Goal: Information Seeking & Learning: Compare options

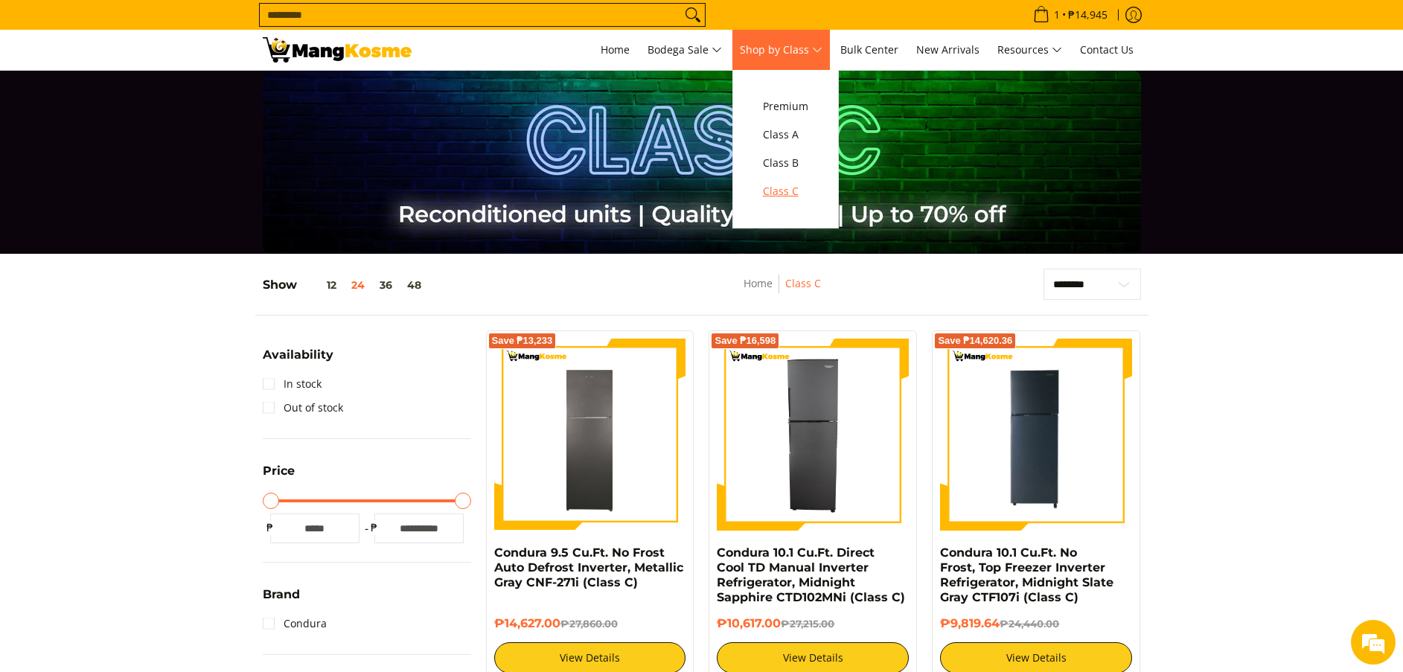
click at [792, 192] on span "Class C" at bounding box center [785, 191] width 45 height 19
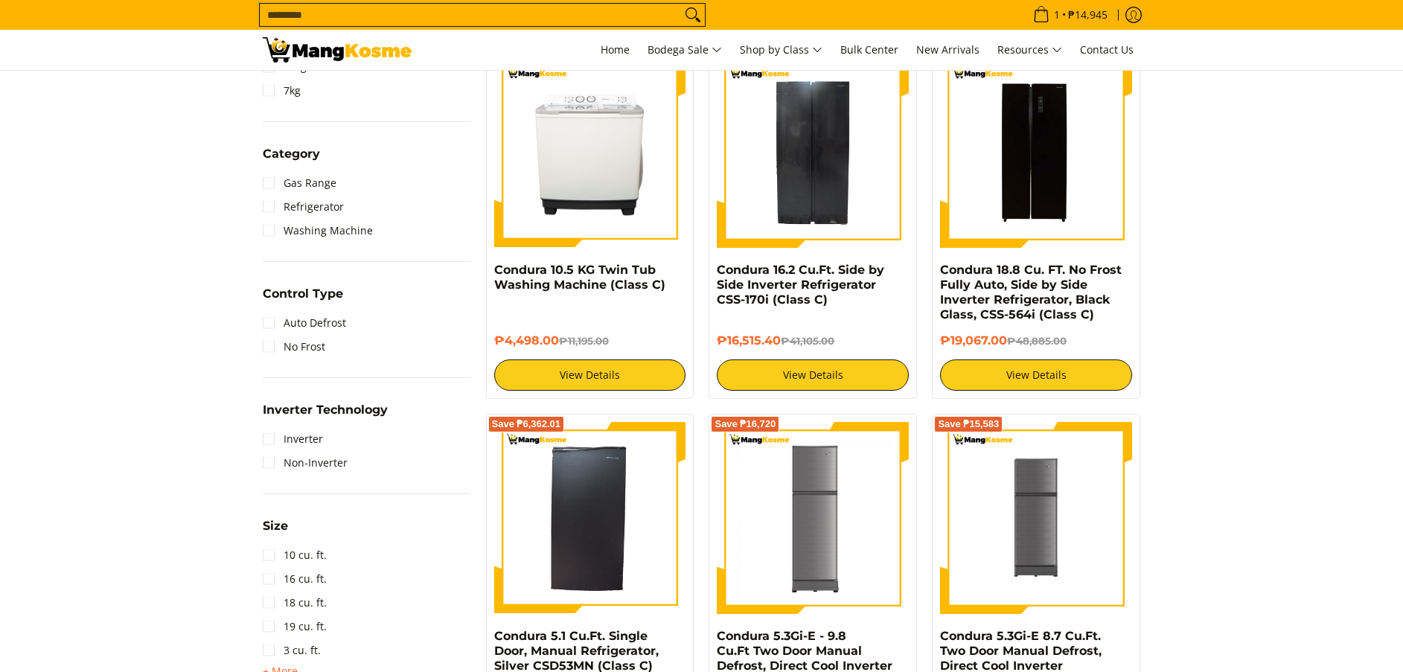
scroll to position [685, 0]
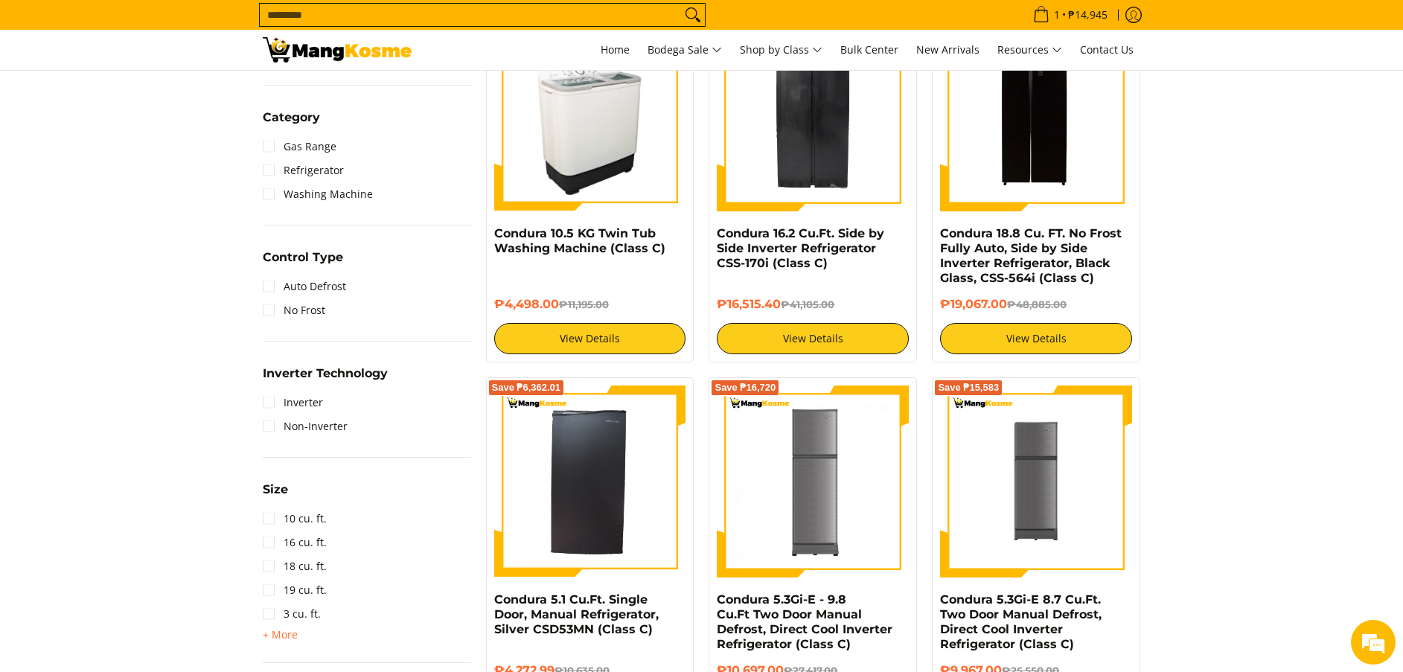
click at [653, 155] on img at bounding box center [590, 115] width 192 height 192
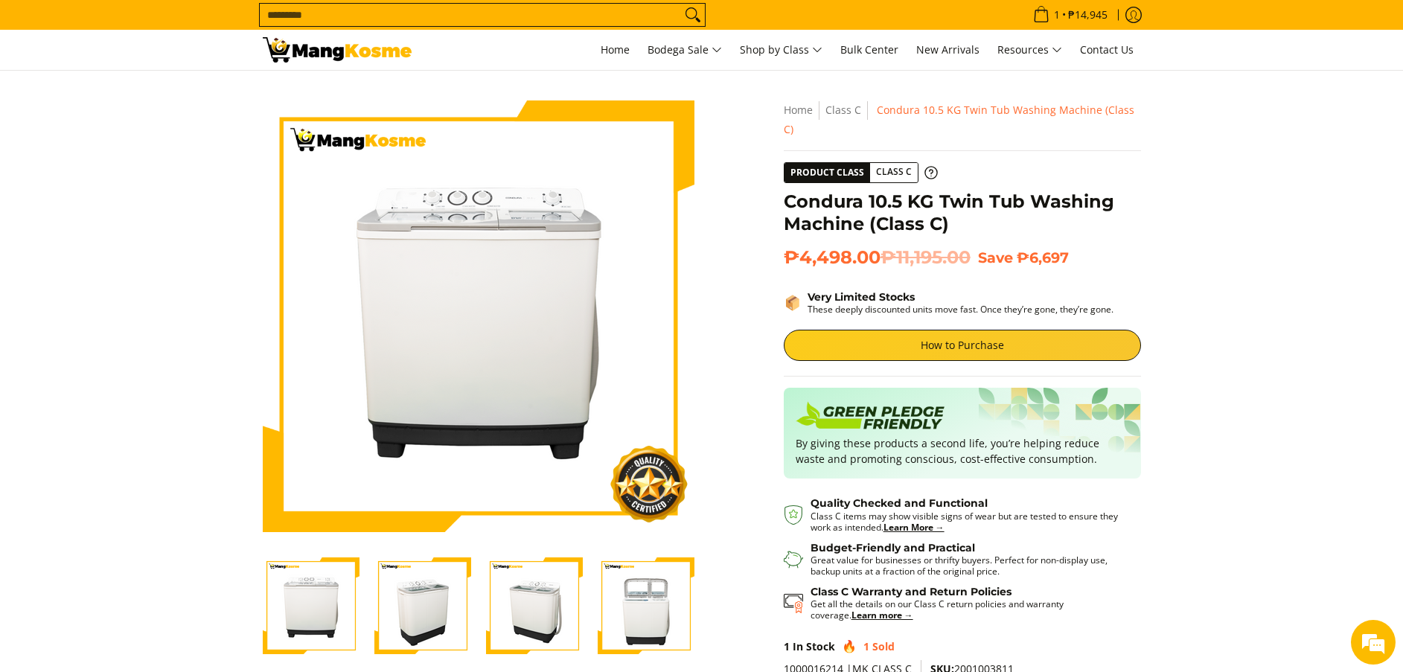
drag, startPoint x: 13, startPoint y: 9, endPoint x: 33, endPoint y: 120, distance: 112.6
click at [89, 253] on section "Skip to Main Content Enable zoom Disable zoom Enable zoom Disable zoom Enable z…" at bounding box center [701, 417] width 1403 height 692
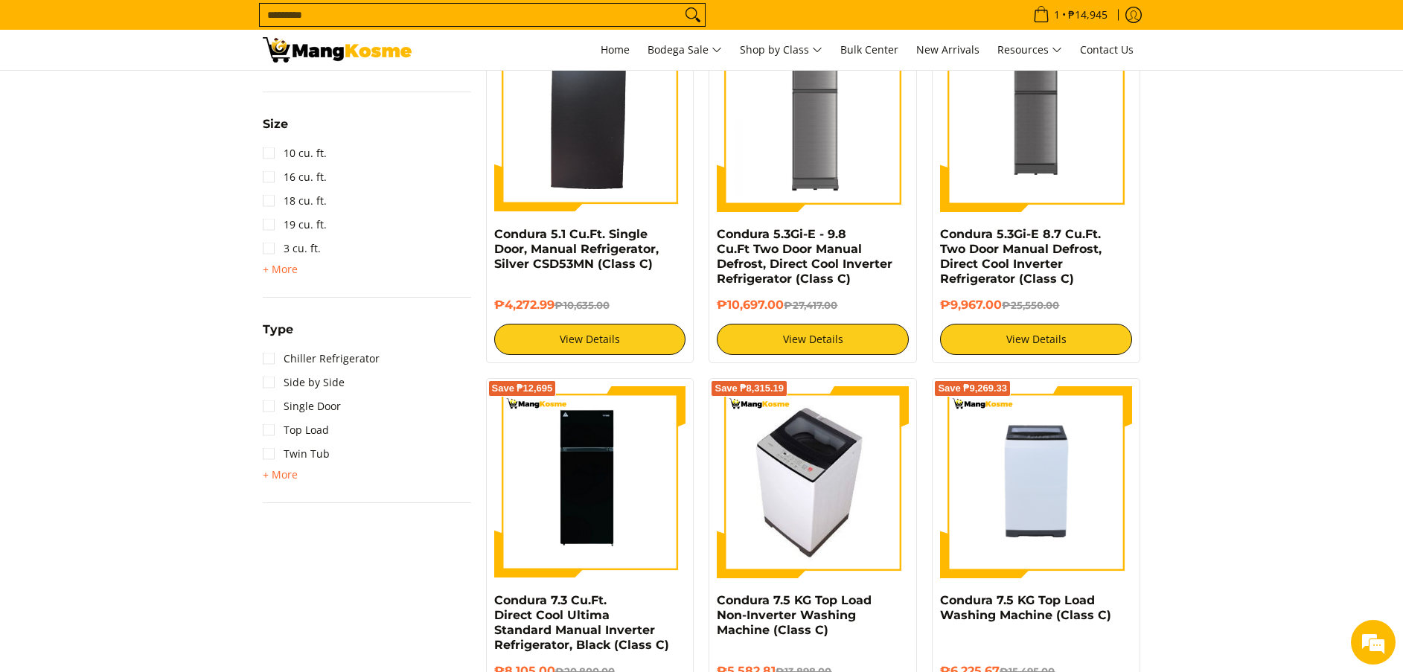
scroll to position [1156, 0]
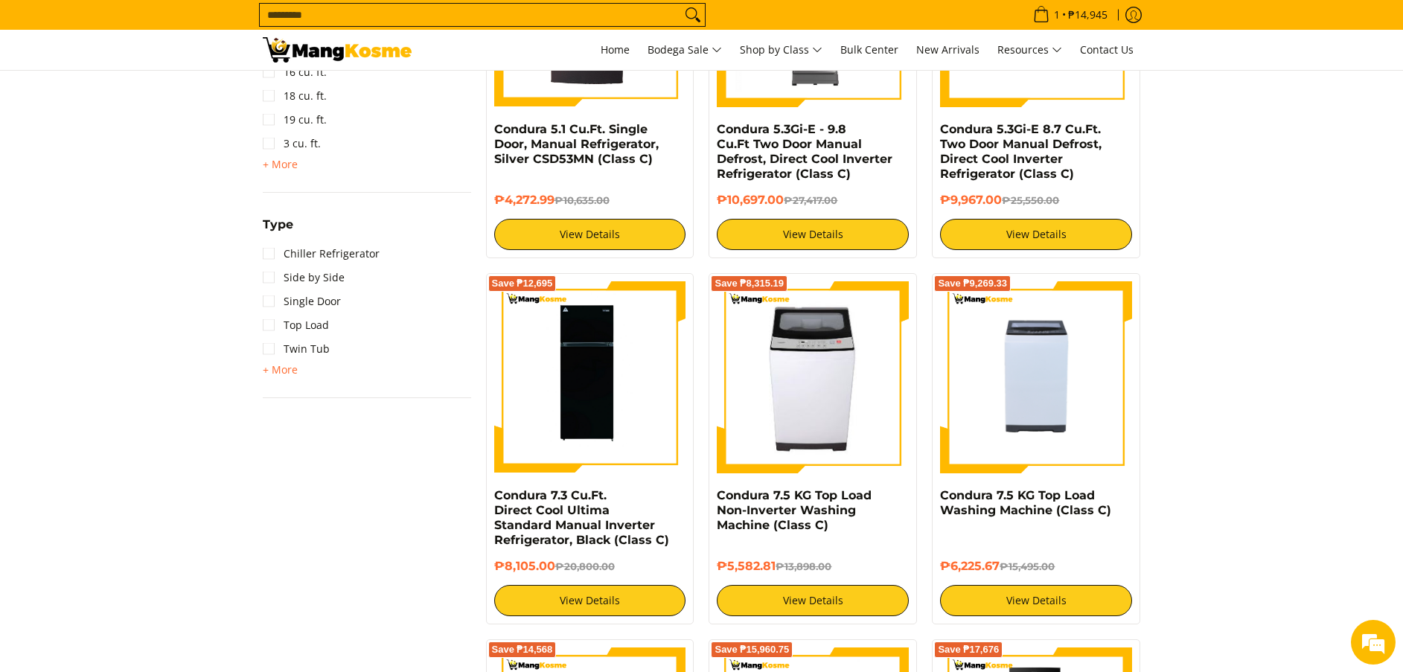
click at [629, 112] on div "Save ₱6,362.01" at bounding box center [590, 18] width 192 height 207
click at [642, 139] on link "Condura 5.1 Cu.Ft. Single Door, Manual Refrigerator, Silver CSD53MN (Class C)" at bounding box center [576, 144] width 164 height 44
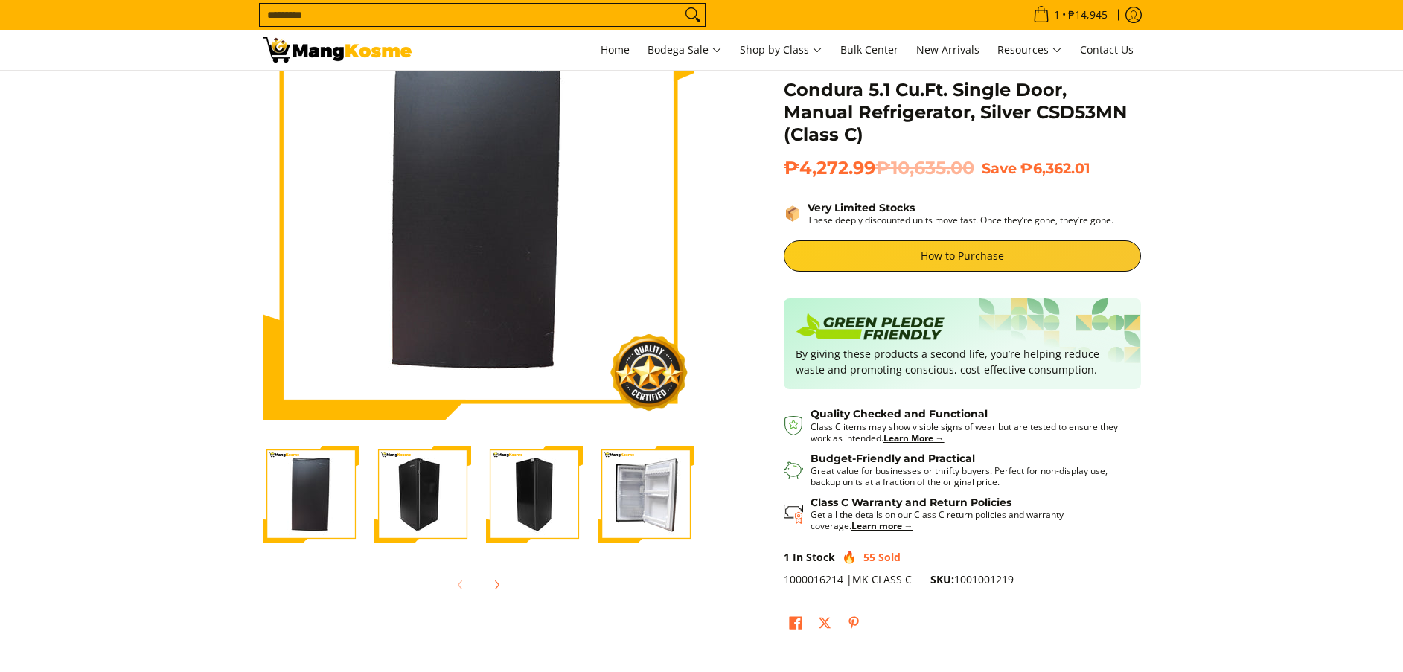
scroll to position [112, 0]
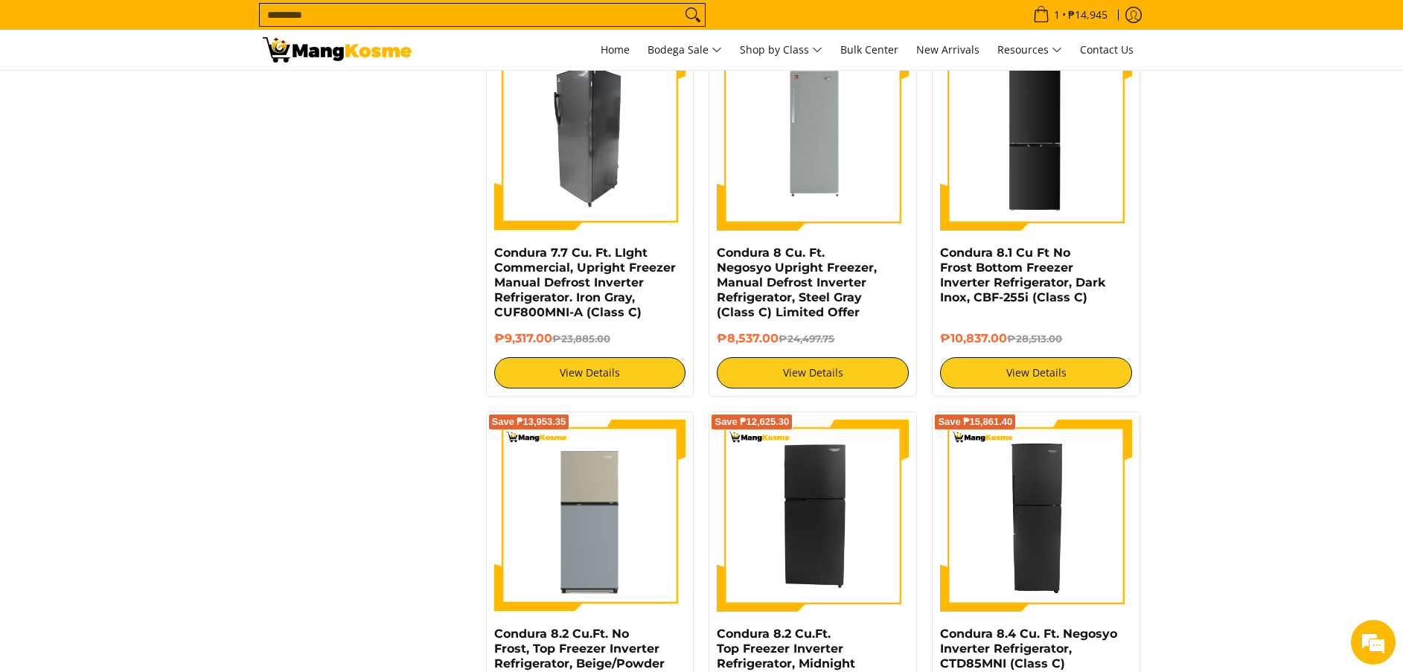
scroll to position [1714, 0]
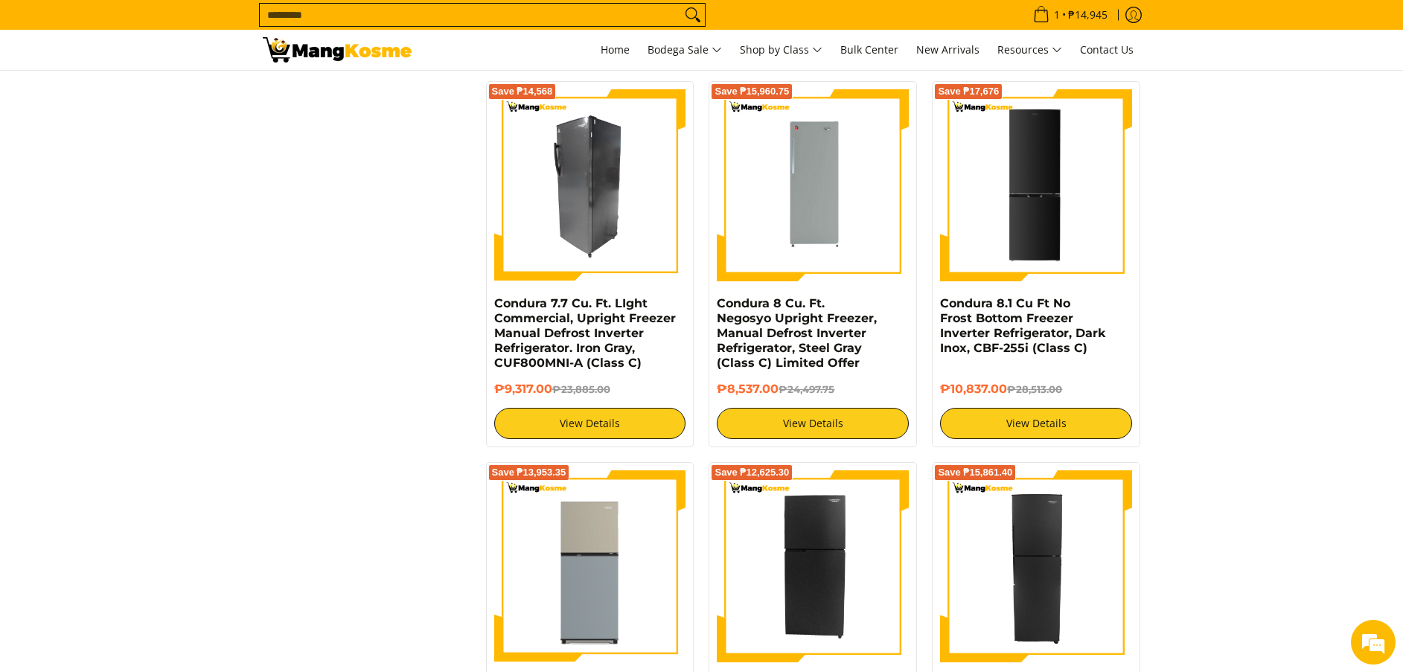
click at [603, 223] on img at bounding box center [590, 185] width 192 height 192
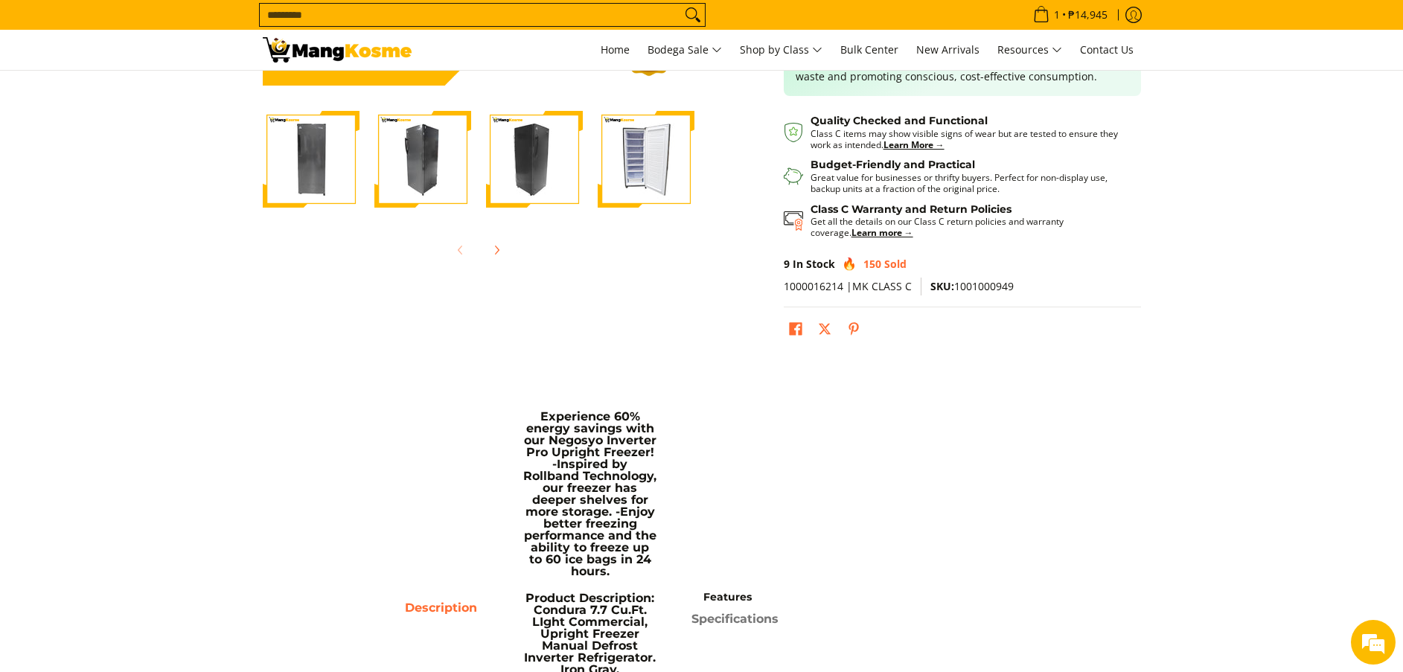
scroll to position [447, 0]
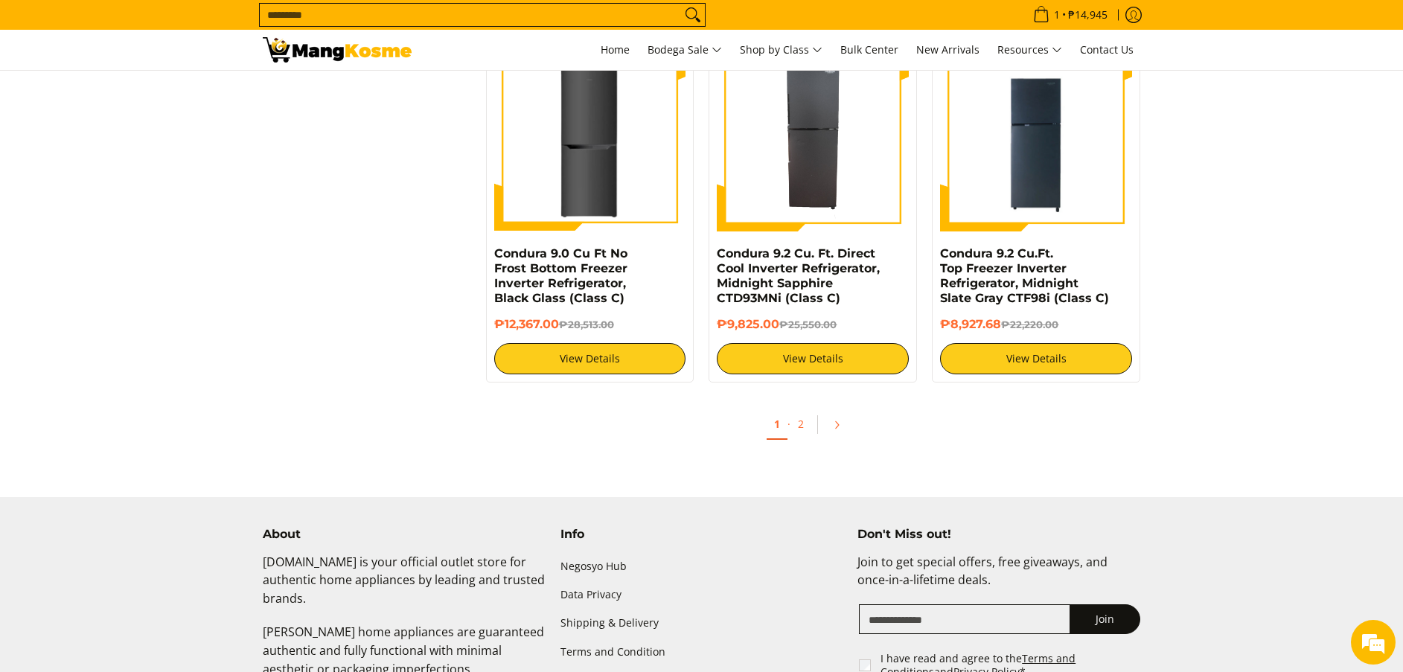
scroll to position [2942, 0]
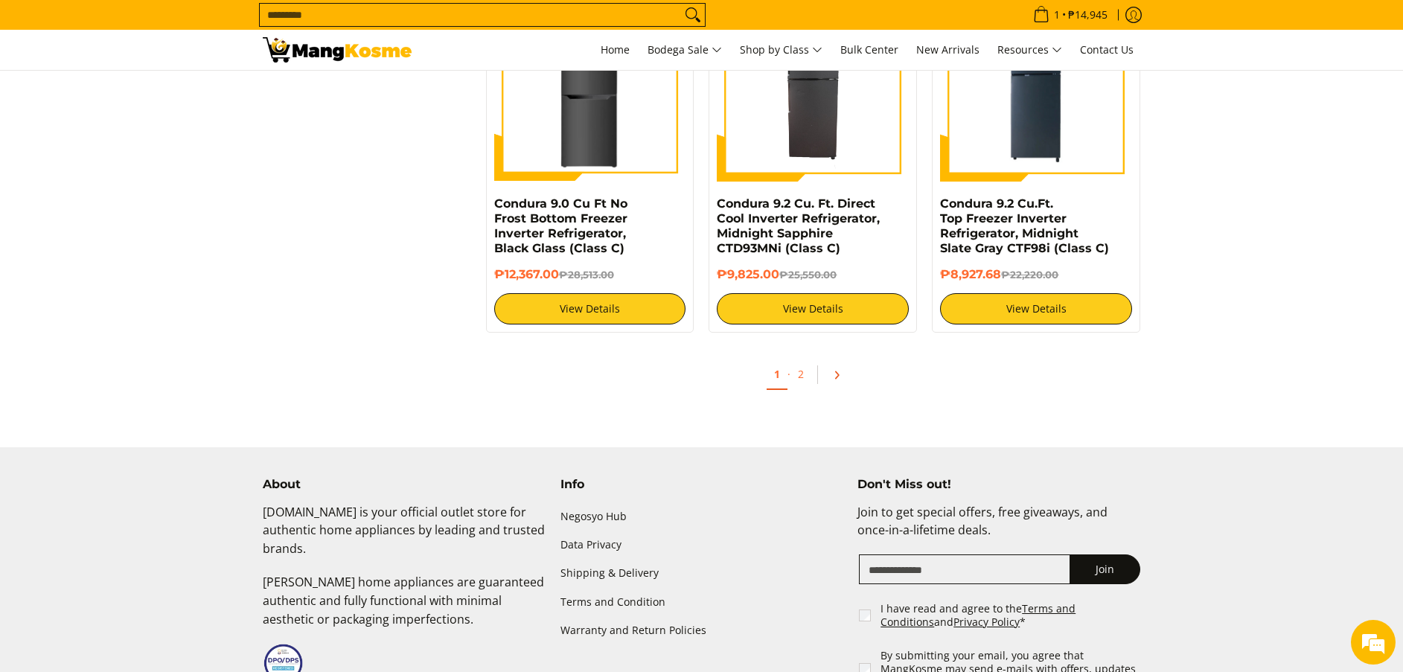
click at [831, 386] on link "Pagination" at bounding box center [842, 374] width 36 height 25
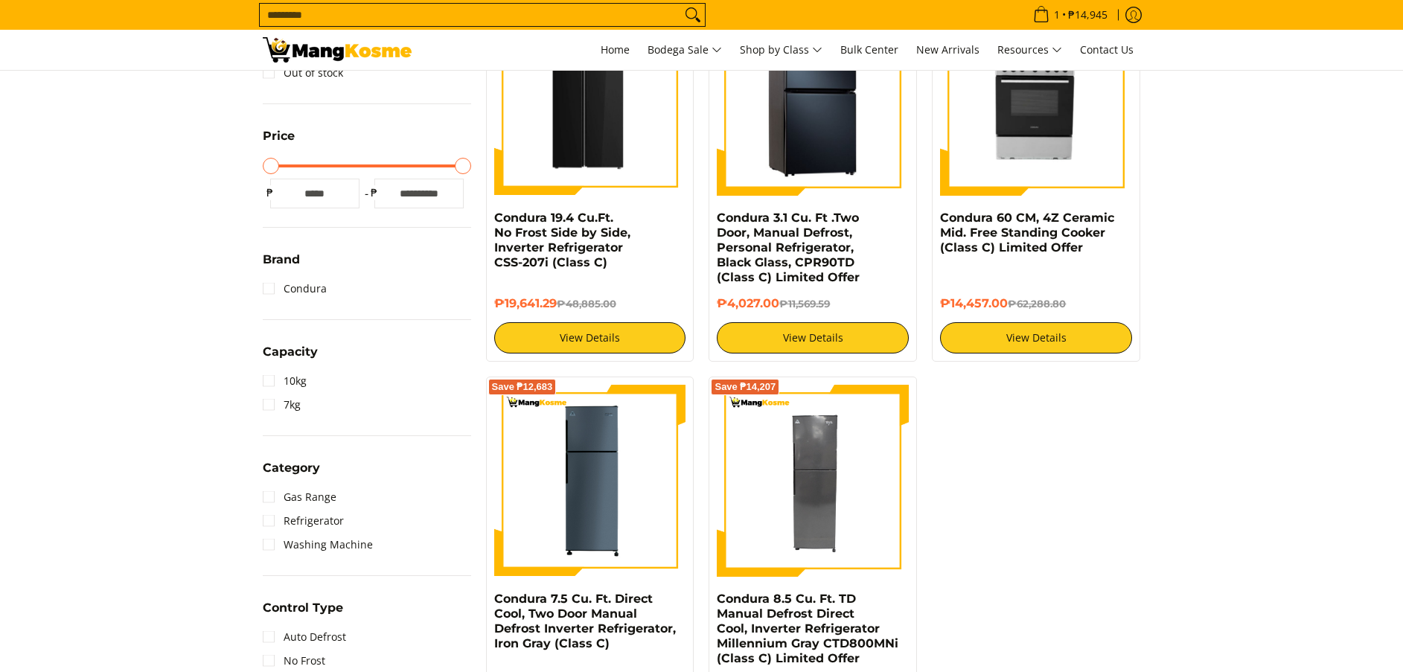
scroll to position [335, 0]
click at [821, 173] on img at bounding box center [813, 100] width 192 height 192
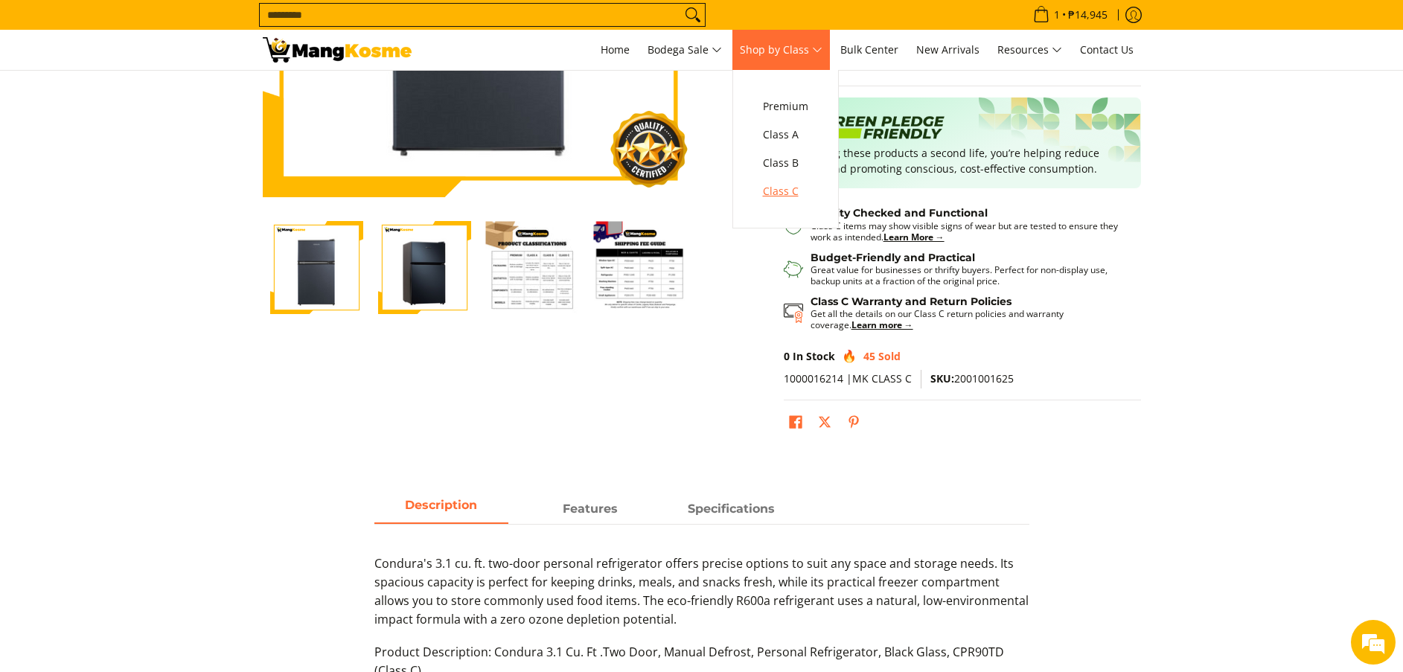
click at [793, 194] on span "Class C" at bounding box center [785, 191] width 45 height 19
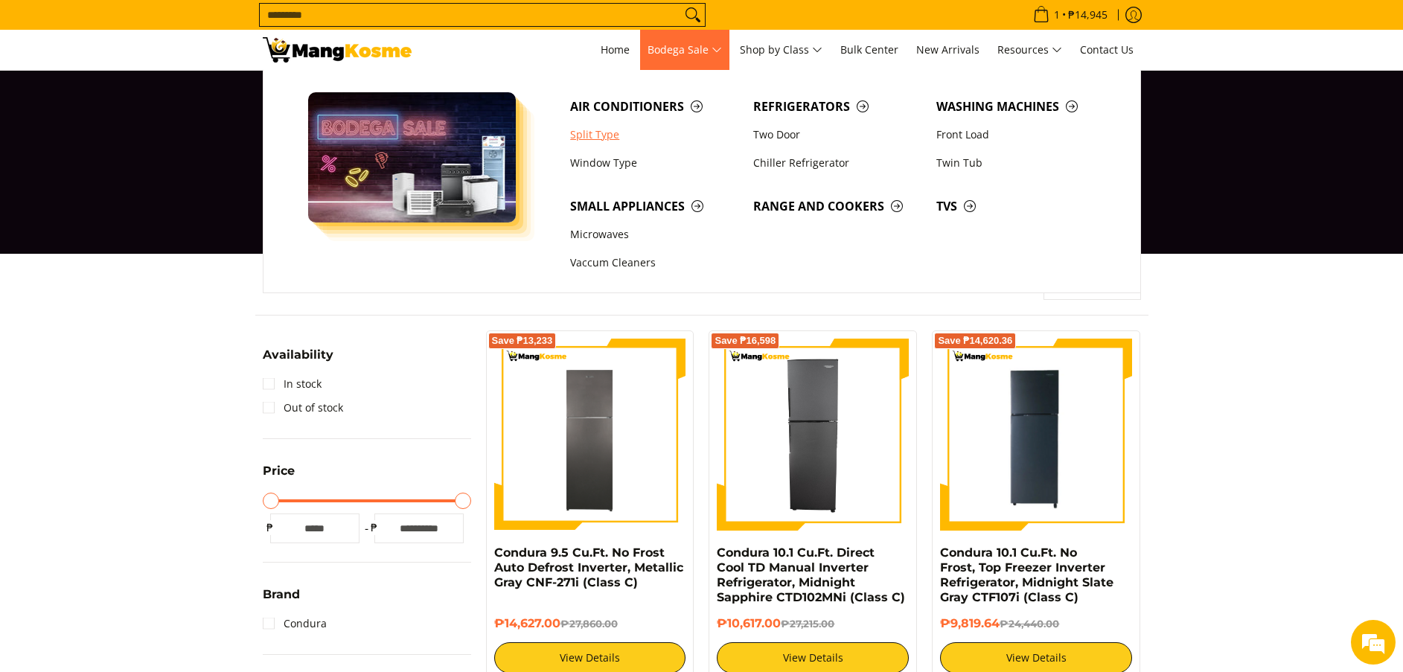
click at [596, 129] on link "Split Type" at bounding box center [654, 135] width 183 height 28
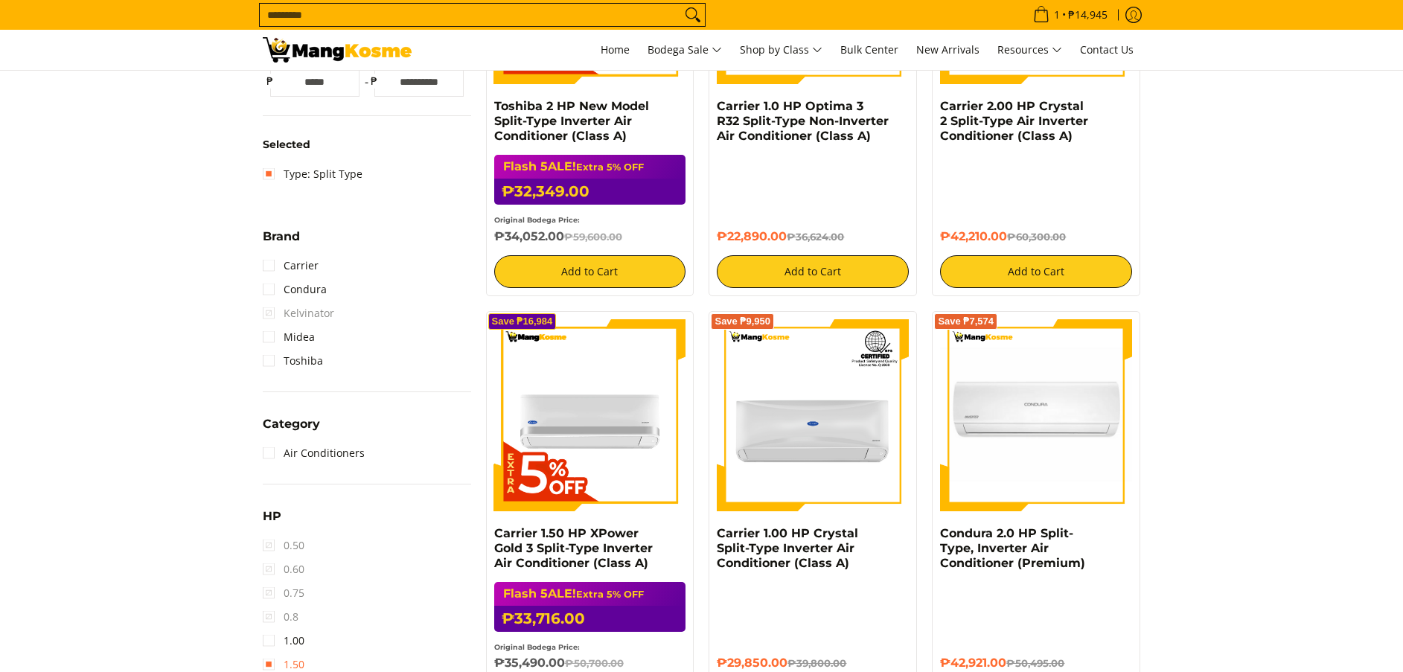
drag, startPoint x: 0, startPoint y: 0, endPoint x: 290, endPoint y: 662, distance: 722.9
click at [290, 662] on link "1.50" at bounding box center [284, 665] width 42 height 24
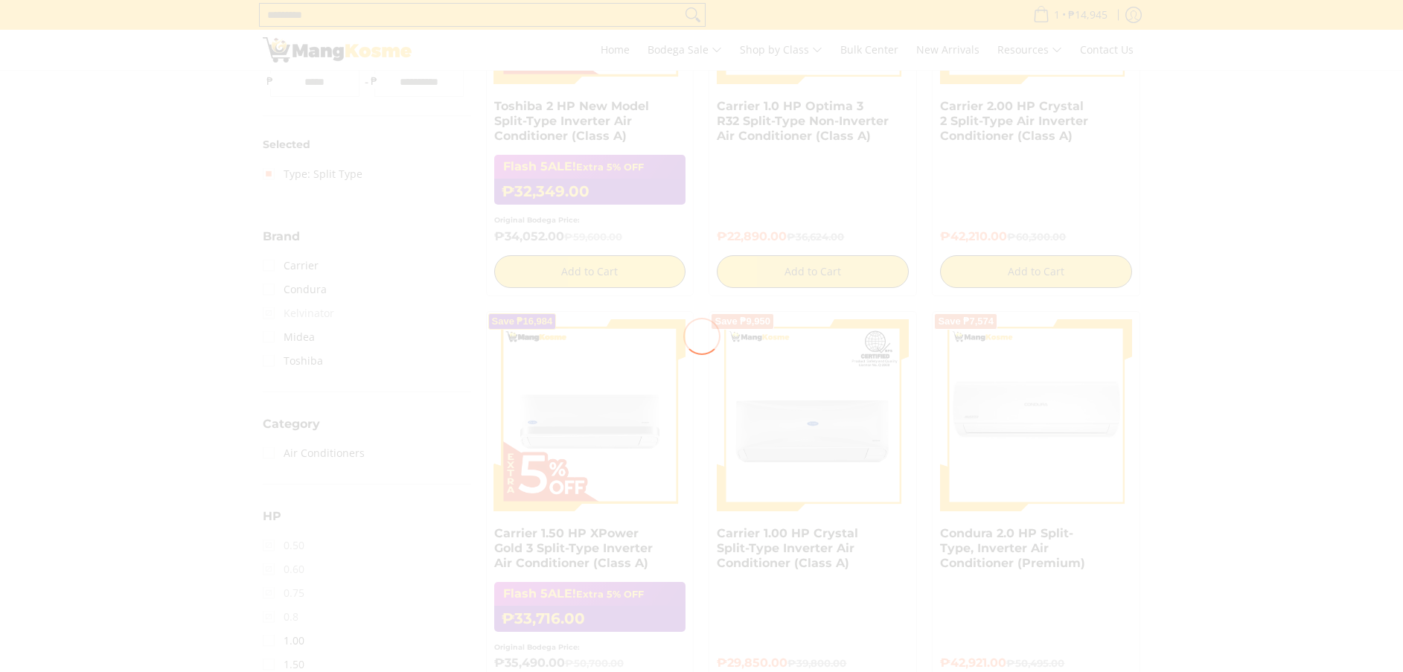
scroll to position [447, 0]
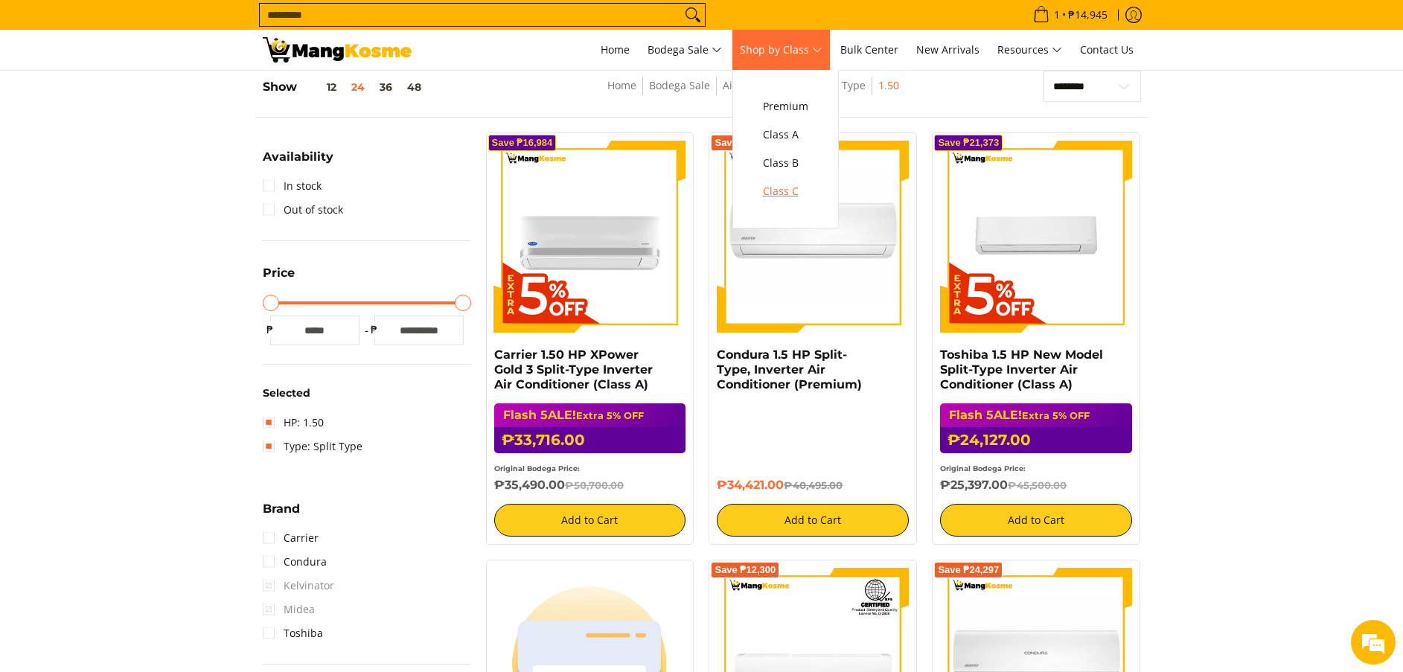
click at [782, 188] on span "Class C" at bounding box center [785, 191] width 45 height 19
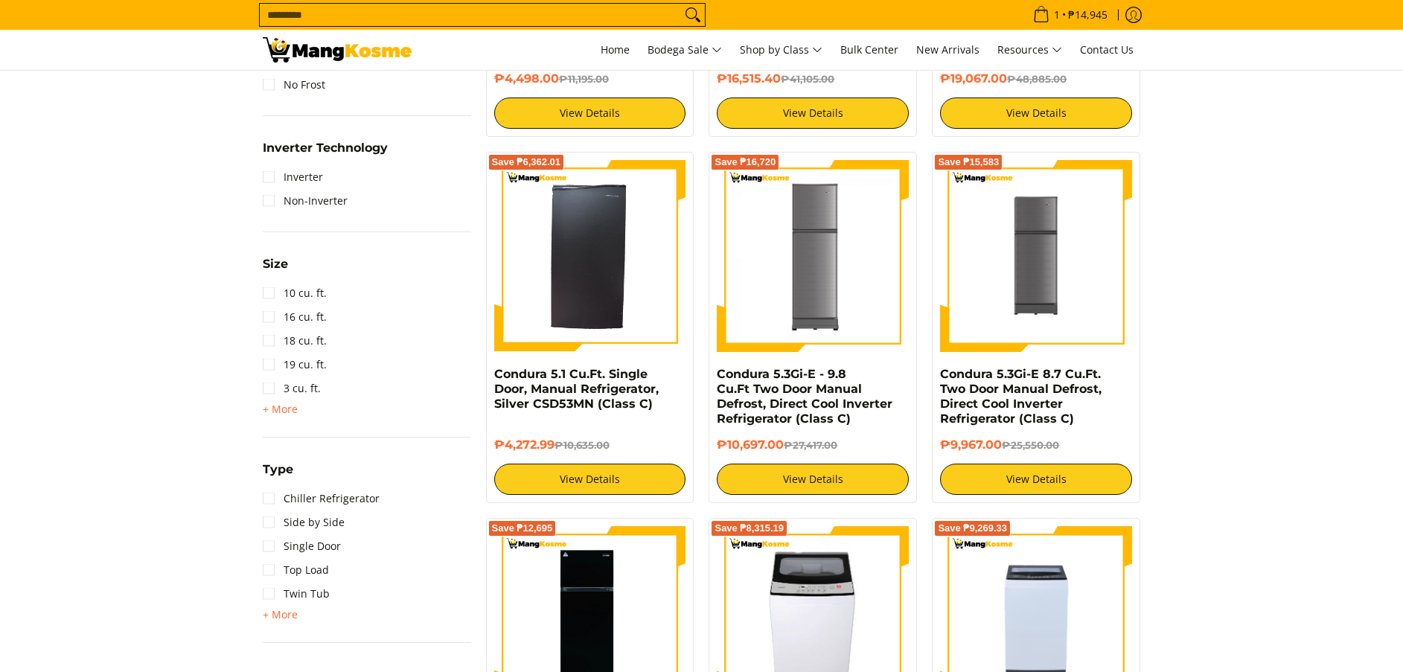
scroll to position [893, 0]
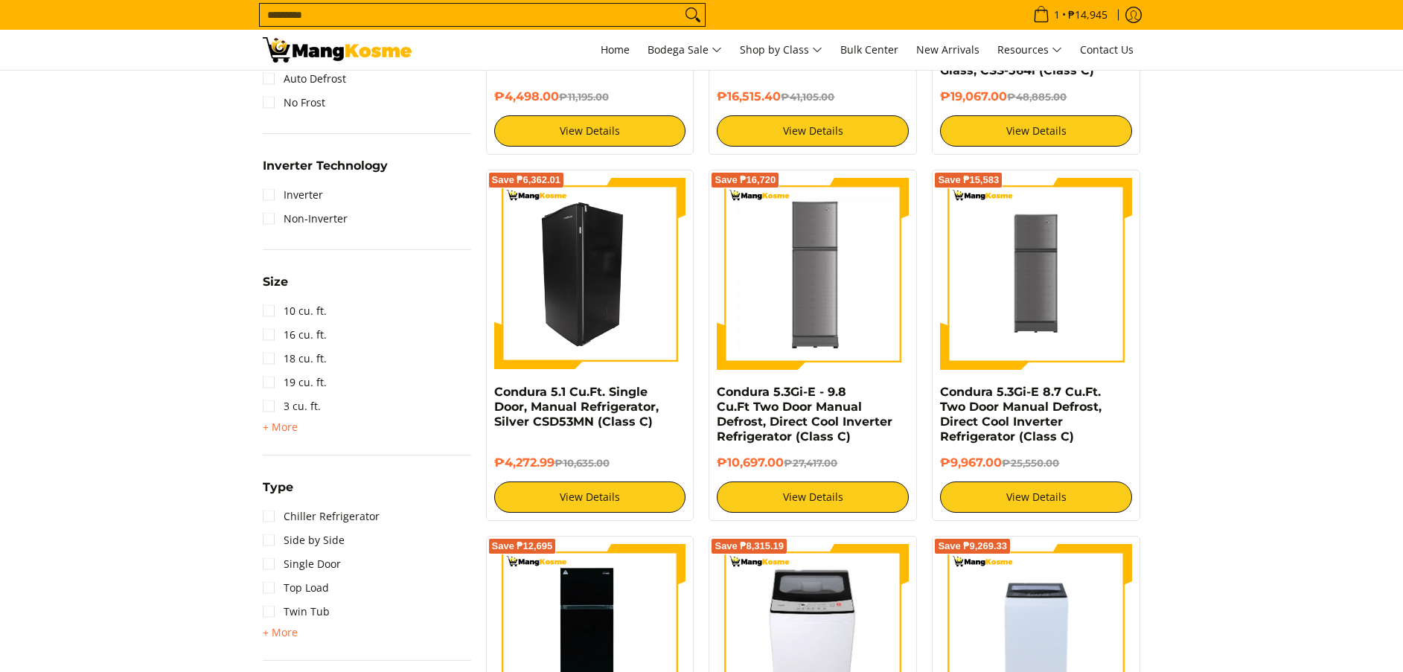
click at [616, 330] on img at bounding box center [590, 274] width 192 height 192
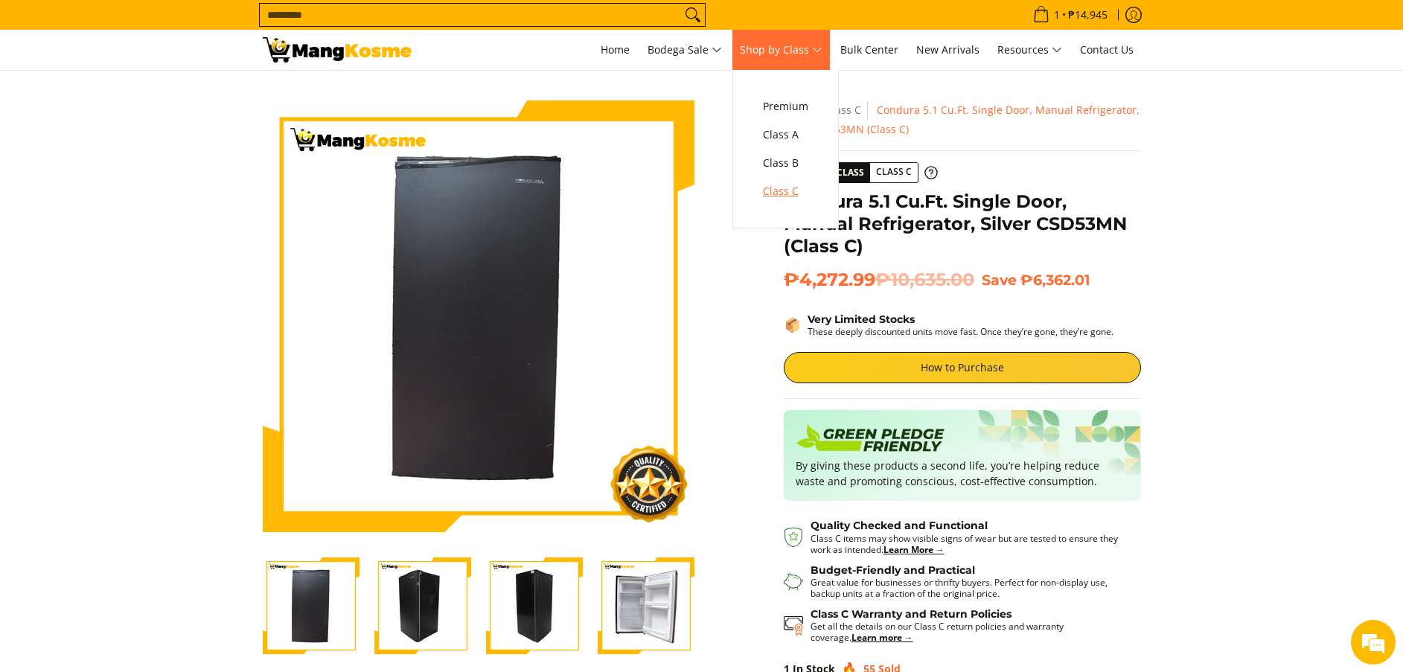
drag, startPoint x: 790, startPoint y: 191, endPoint x: 778, endPoint y: 179, distance: 16.8
click at [787, 190] on span "Class C" at bounding box center [785, 191] width 45 height 19
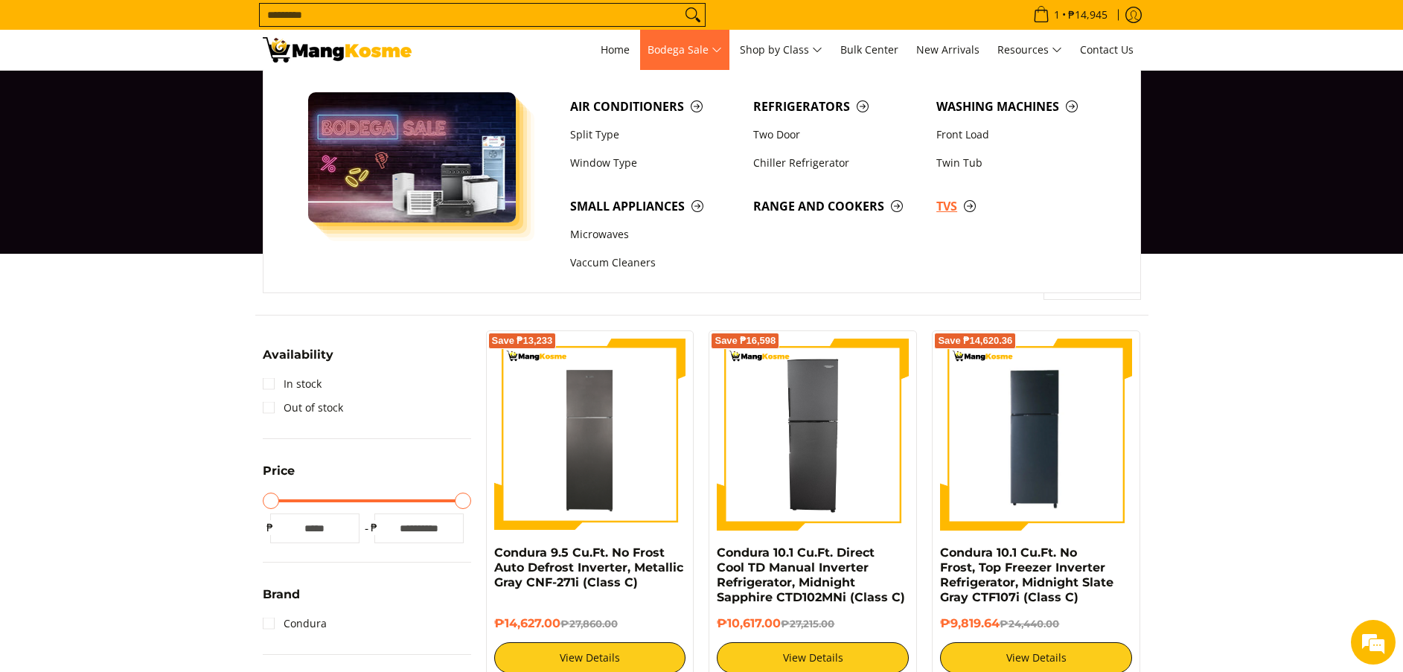
click at [936, 211] on link "TVs" at bounding box center [1020, 206] width 183 height 28
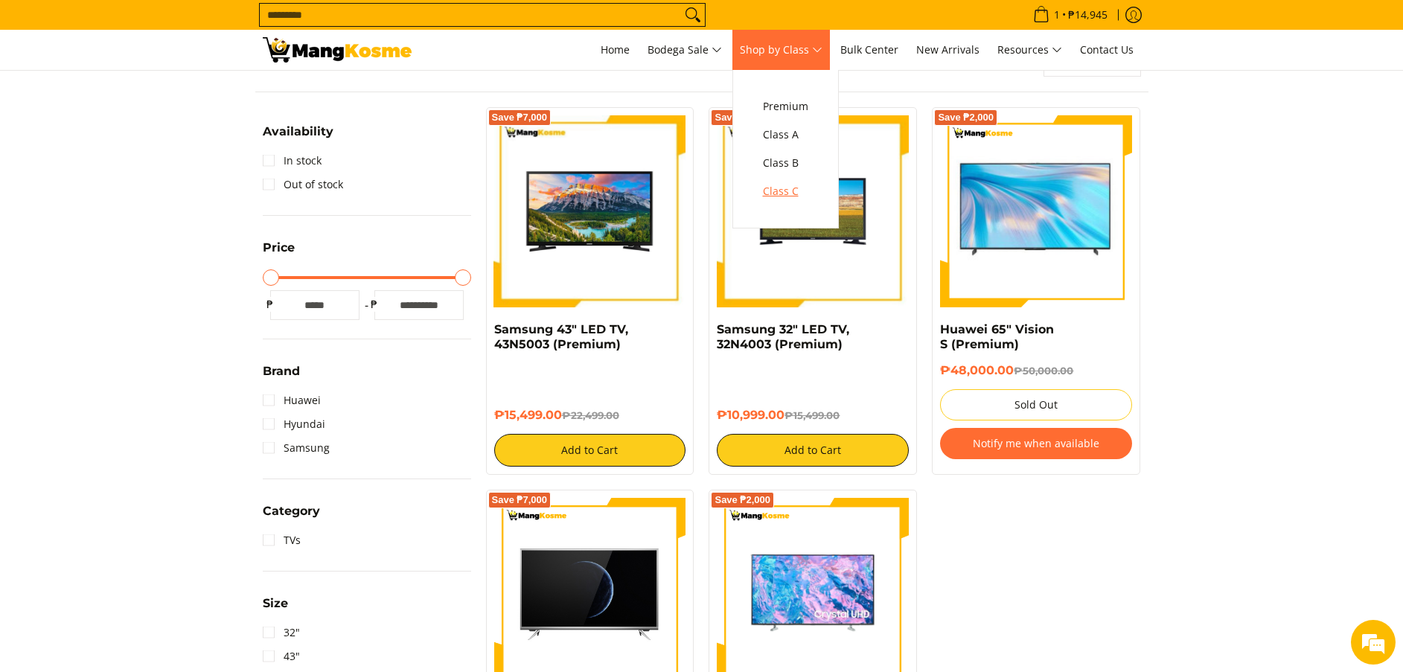
click at [793, 184] on span "Class C" at bounding box center [785, 191] width 45 height 19
